Goal: Information Seeking & Learning: Learn about a topic

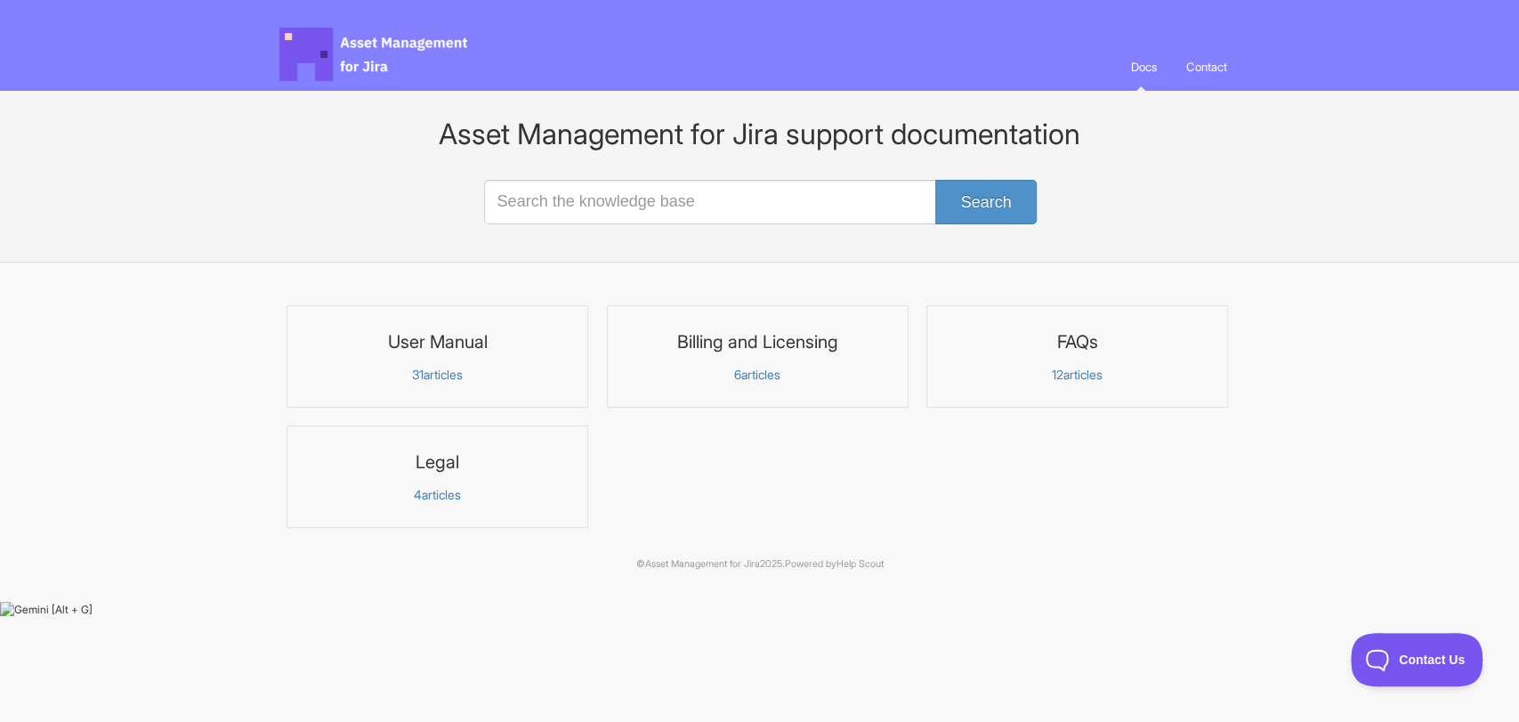
click at [765, 368] on p "6 articles" at bounding box center [758, 375] width 279 height 16
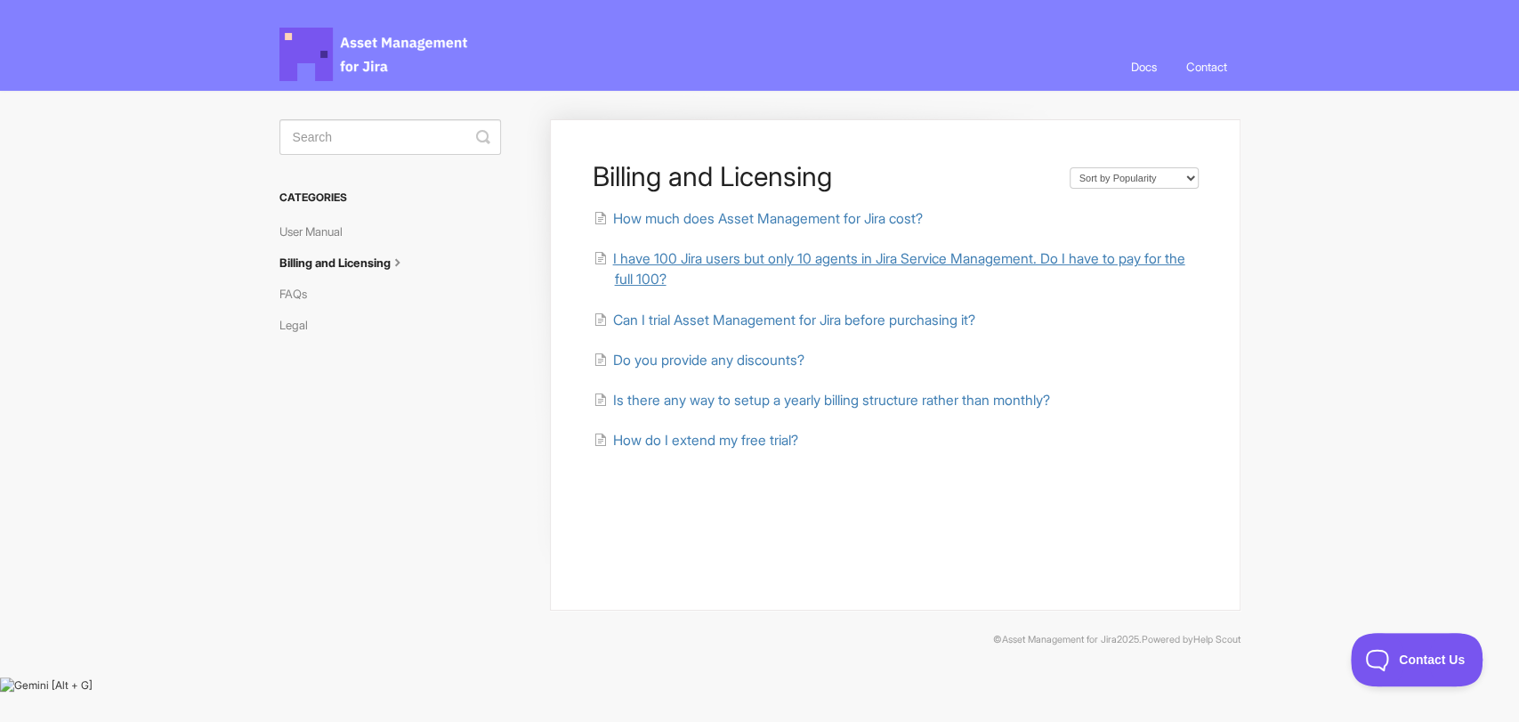
click at [767, 260] on span "I have 100 Jira users but only 10 agents in Jira Service Management. Do I have …" at bounding box center [898, 268] width 572 height 37
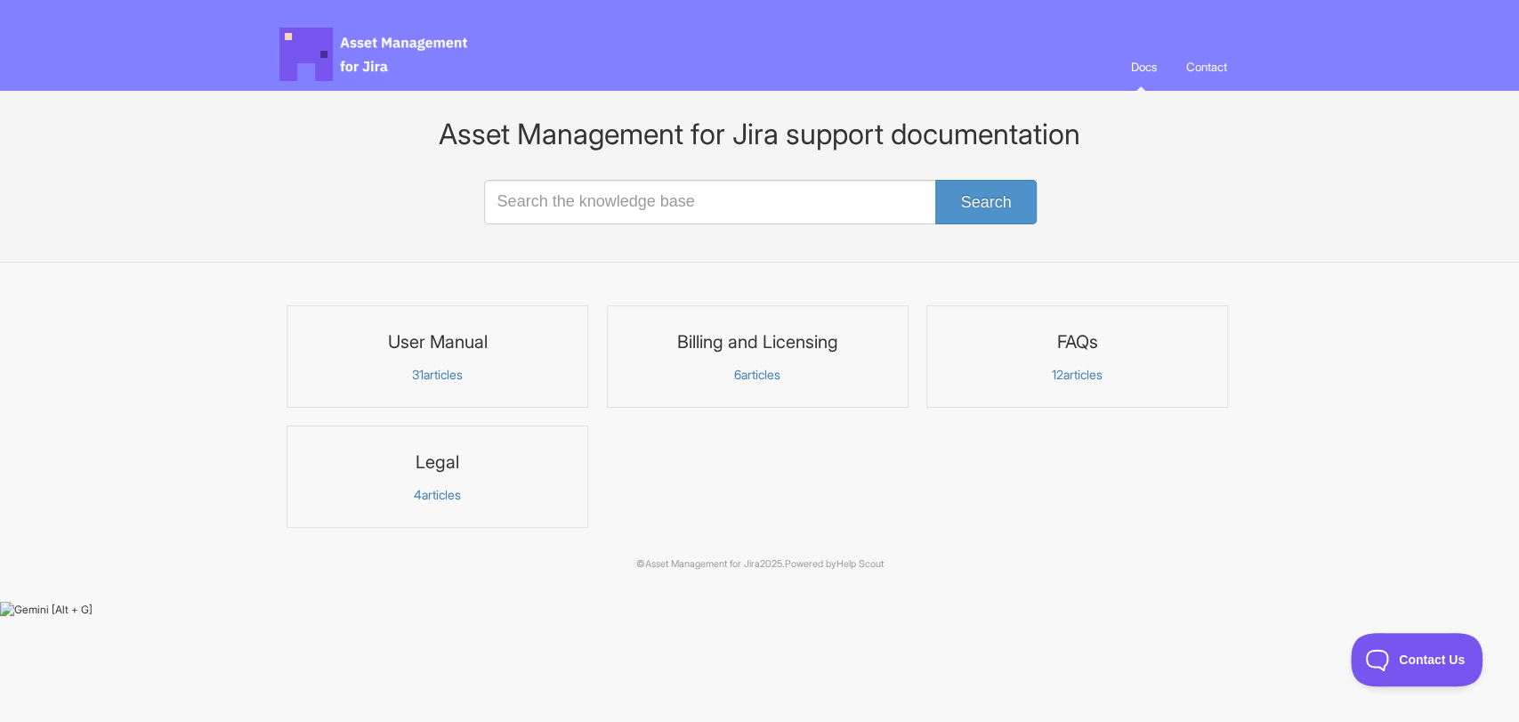
click at [566, 371] on p "31 articles" at bounding box center [437, 375] width 279 height 16
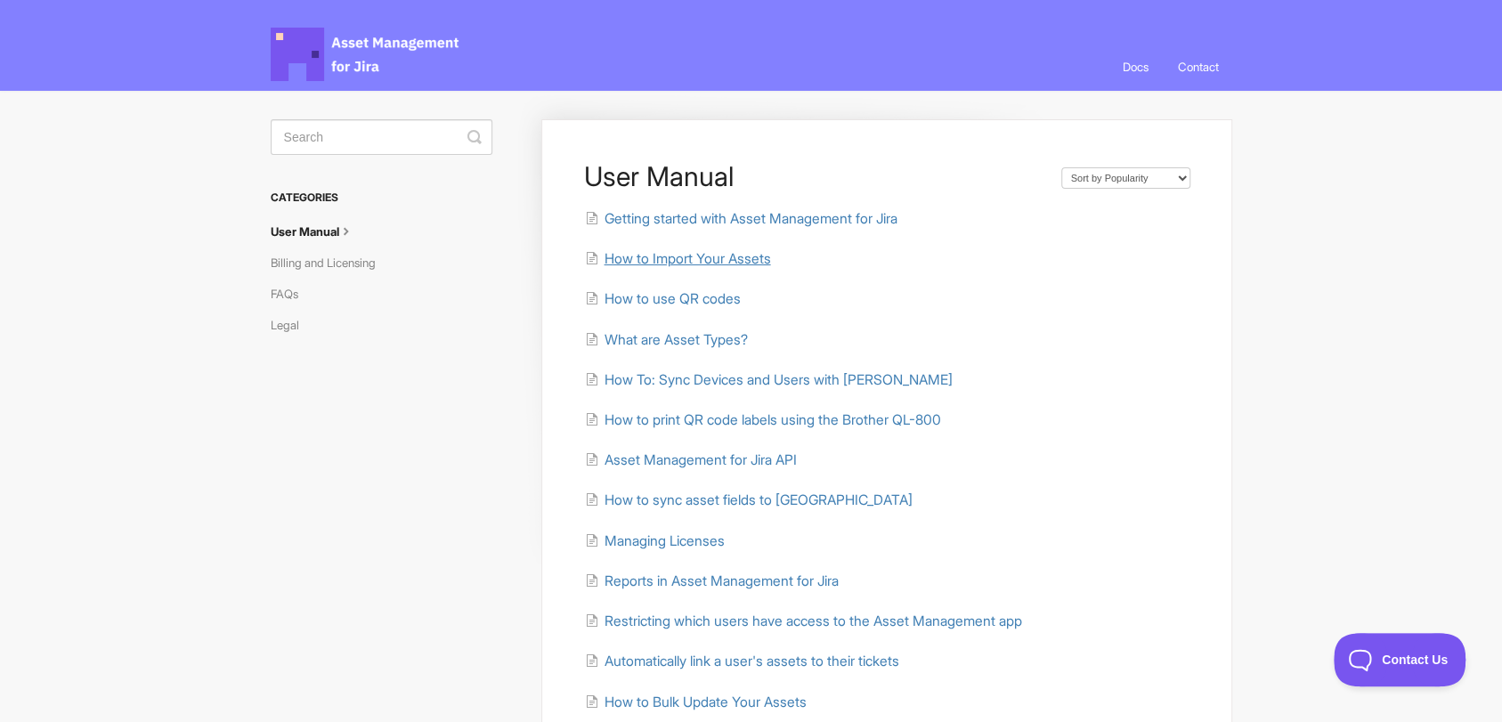
click at [685, 253] on span "How to Import Your Assets" at bounding box center [686, 258] width 166 height 17
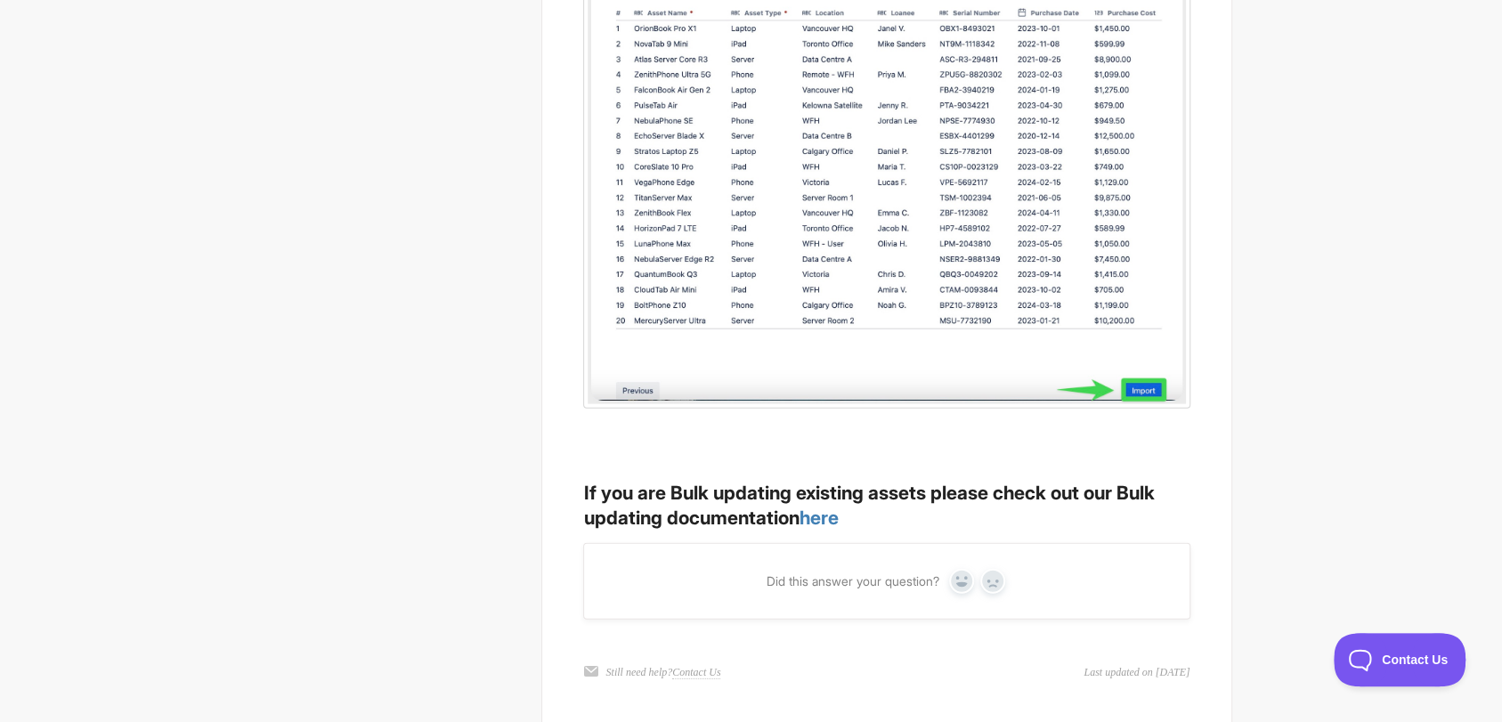
scroll to position [3332, 0]
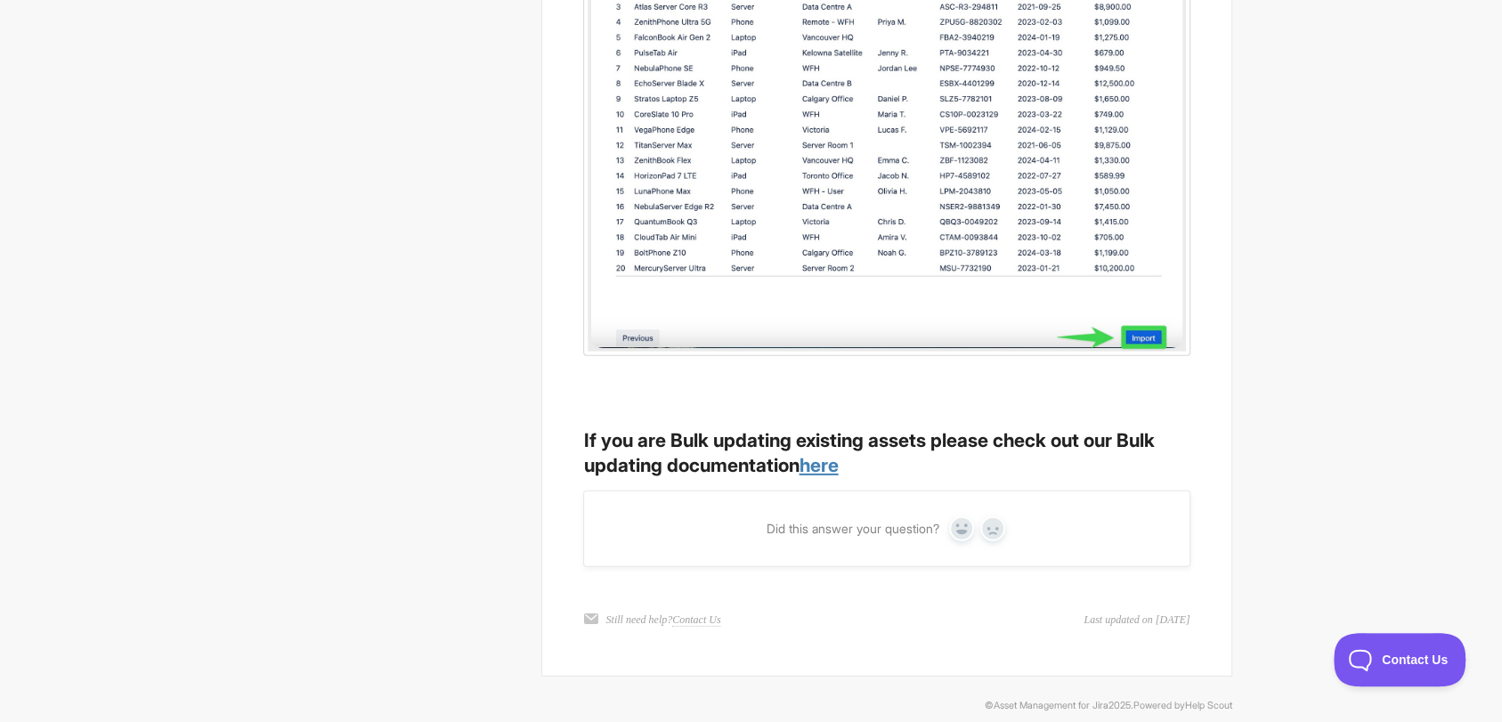
click at [827, 454] on link "here" at bounding box center [817, 465] width 39 height 22
